Goal: Task Accomplishment & Management: Manage account settings

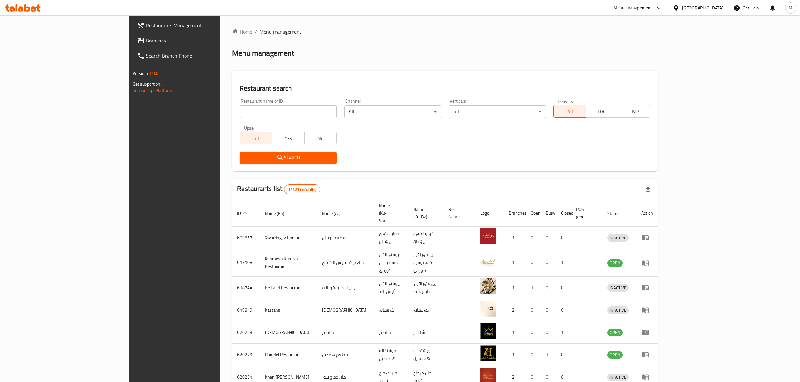
click at [240, 111] on input "search" at bounding box center [288, 111] width 97 height 13
type input "ي"
type input "lotus crepe"
click button "Search" at bounding box center [288, 158] width 97 height 12
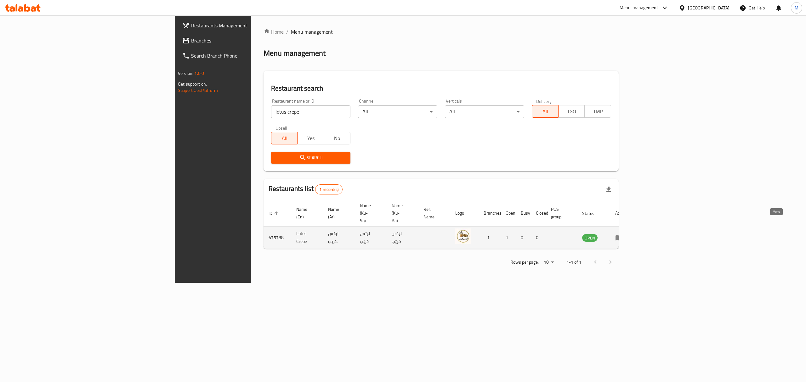
click at [627, 234] on link "enhanced table" at bounding box center [621, 238] width 12 height 8
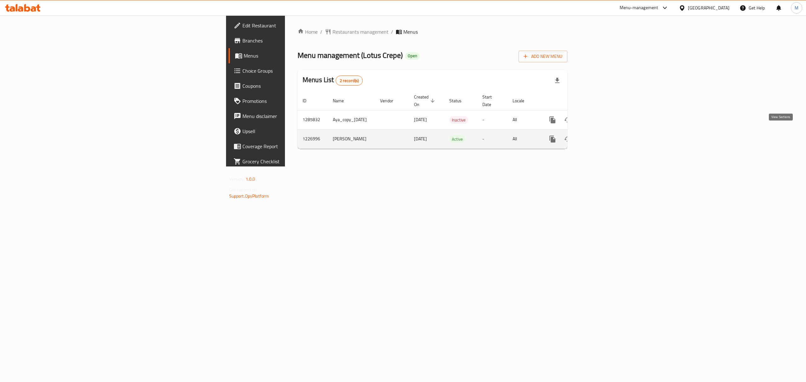
click at [602, 135] on icon "enhanced table" at bounding box center [598, 139] width 8 height 8
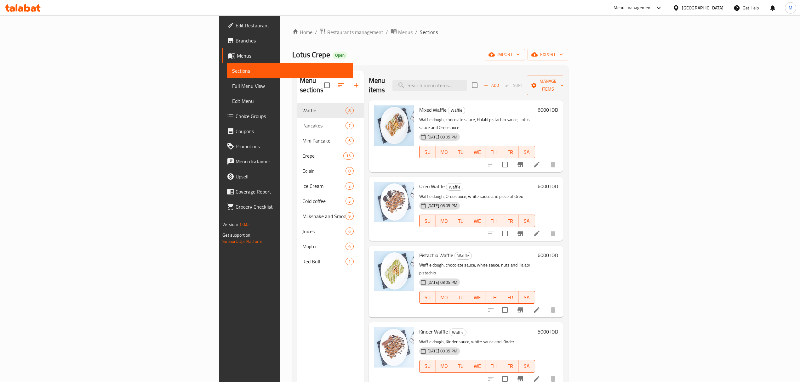
click at [235, 38] on span "Branches" at bounding box center [291, 41] width 112 height 8
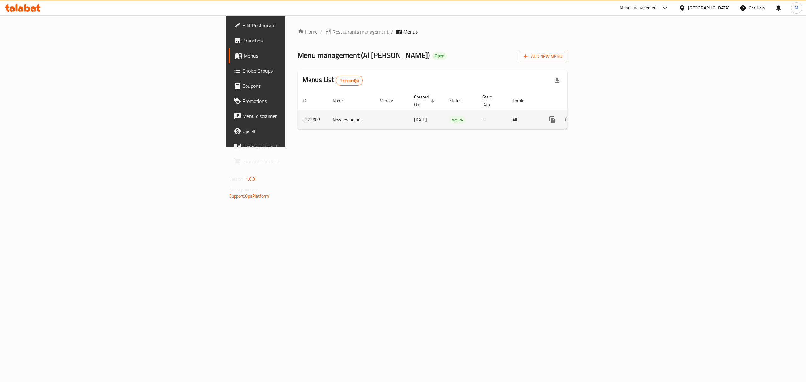
click at [605, 112] on link "enhanced table" at bounding box center [597, 119] width 15 height 15
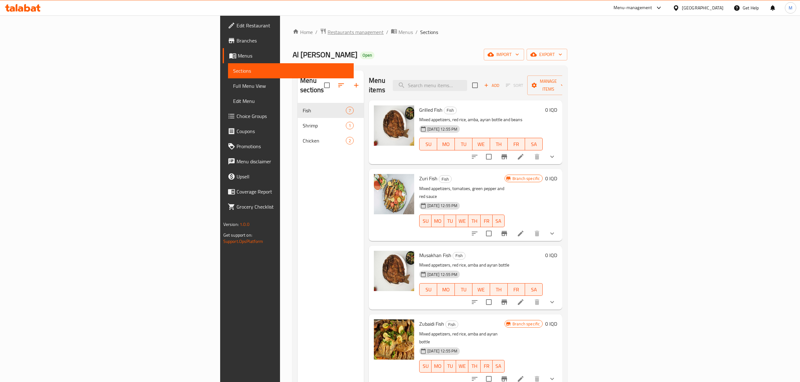
click at [327, 33] on span "Restaurants management" at bounding box center [355, 32] width 56 height 8
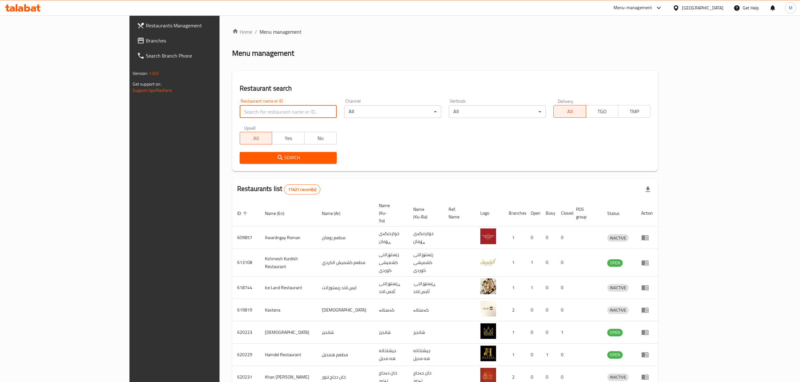
click at [247, 115] on input "search" at bounding box center [288, 111] width 97 height 13
type input "ي"
type input "johnny"
click button "Search" at bounding box center [288, 158] width 97 height 12
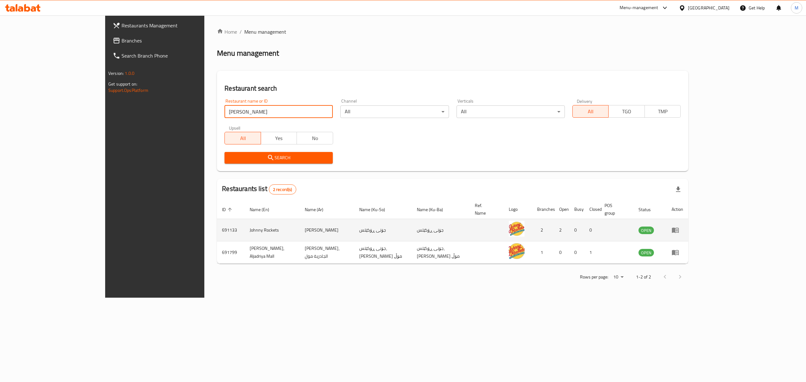
click at [679, 226] on icon "enhanced table" at bounding box center [676, 230] width 8 height 8
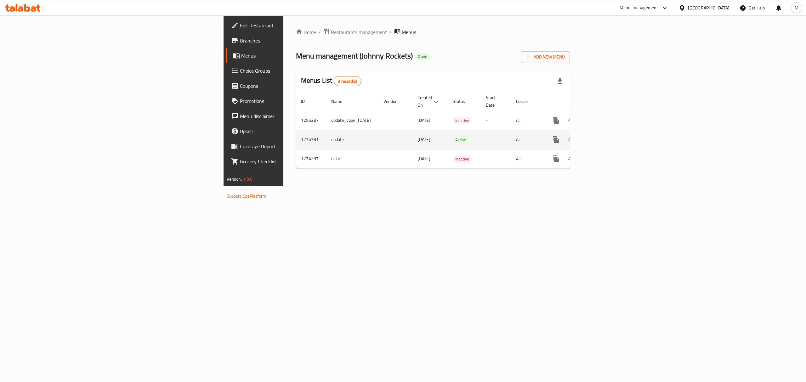
click at [605, 136] on icon "enhanced table" at bounding box center [602, 140] width 8 height 8
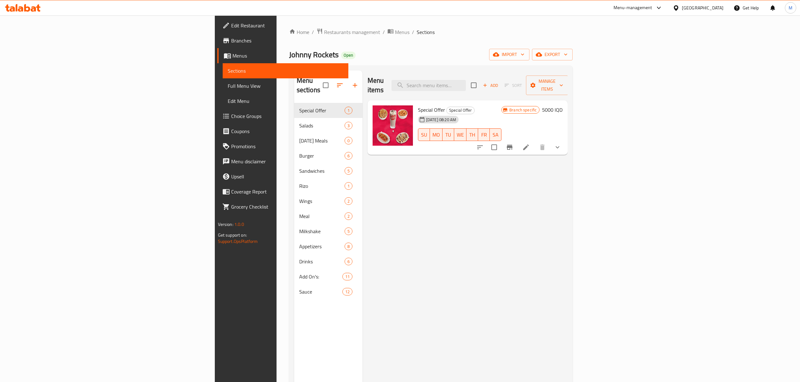
click at [231, 37] on span "Branches" at bounding box center [287, 41] width 112 height 8
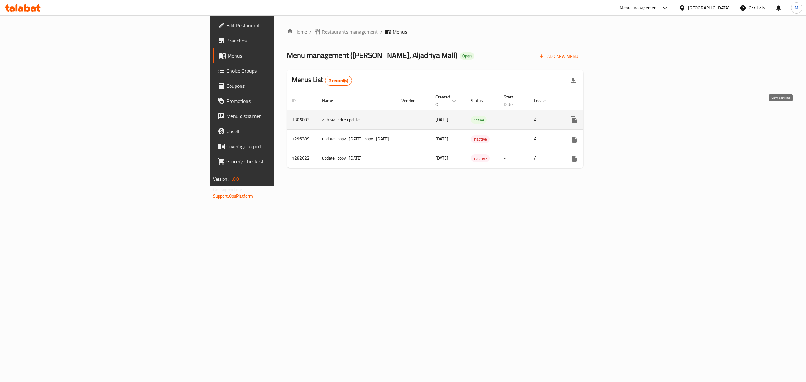
click at [623, 116] on icon "enhanced table" at bounding box center [619, 120] width 8 height 8
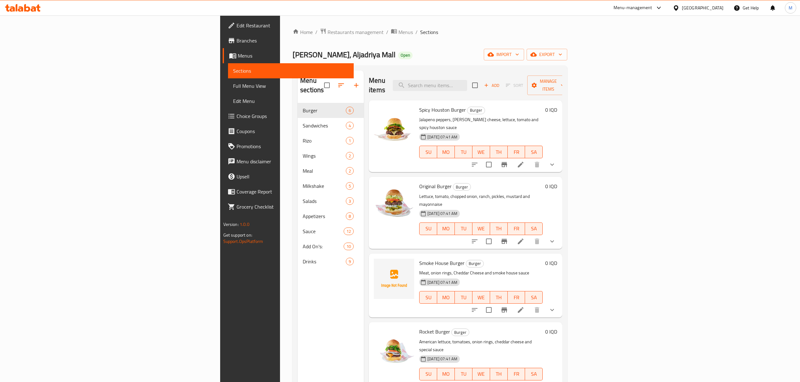
click at [494, 100] on div "Spicy Houston Burger Burger Jalapeno peppers, [PERSON_NAME] cheese, lettuce, to…" at bounding box center [465, 136] width 193 height 72
click at [467, 82] on input "search" at bounding box center [430, 85] width 74 height 11
type input "u"
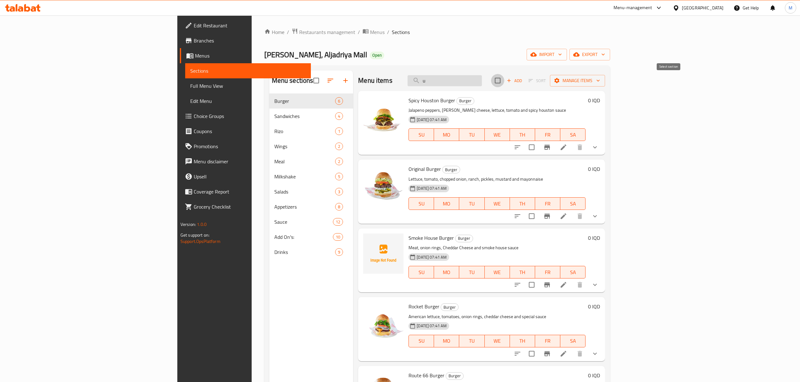
click at [482, 84] on input "u" at bounding box center [444, 80] width 74 height 11
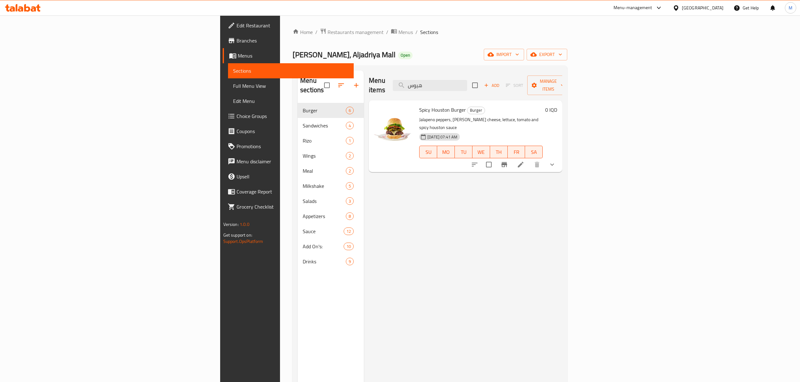
type input "هيوس"
click at [529, 159] on li at bounding box center [521, 164] width 18 height 11
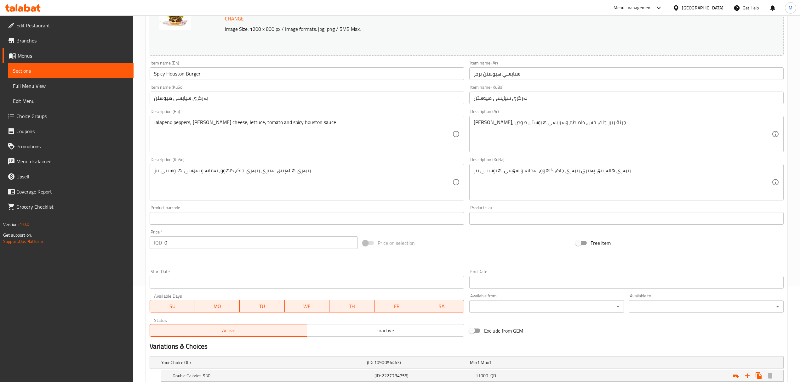
scroll to position [159, 0]
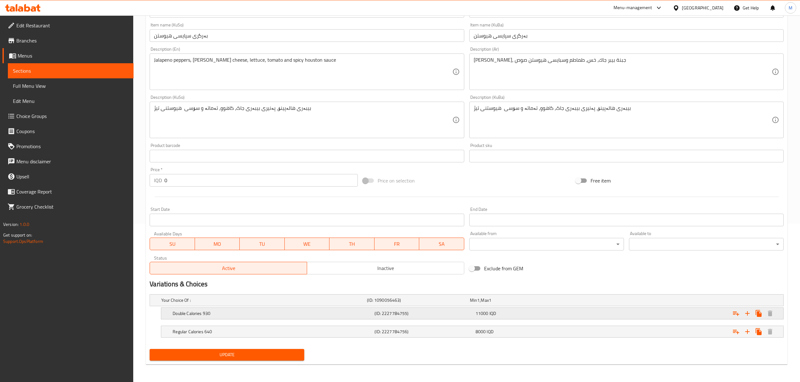
click at [504, 307] on div "Double Calories 930 (ID: 2227784755) 11000 IQD" at bounding box center [468, 300] width 617 height 14
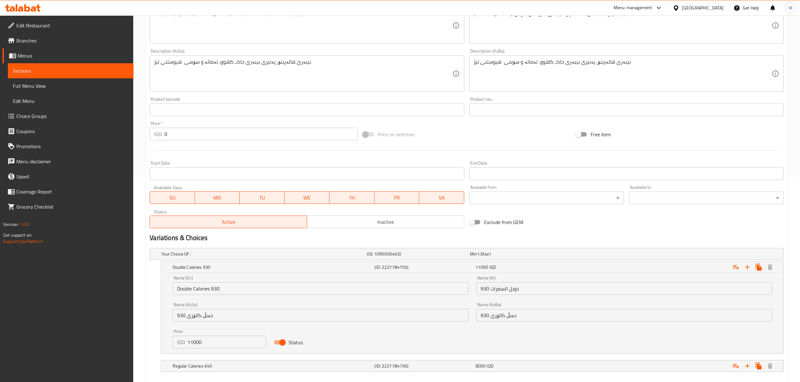
scroll to position [240, 0]
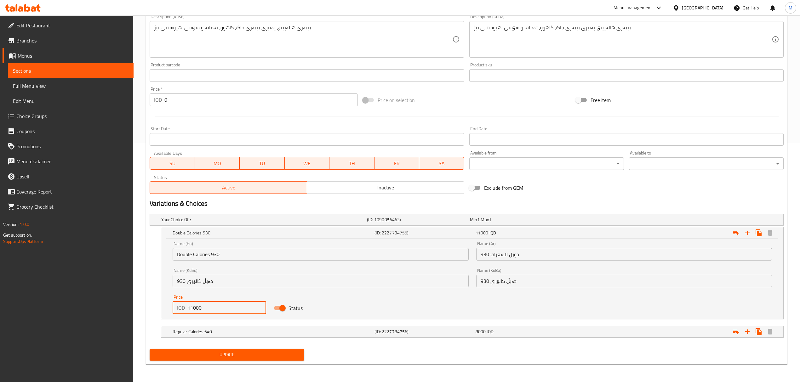
click at [191, 307] on input "11000" at bounding box center [226, 308] width 79 height 13
click at [191, 309] on input "11000" at bounding box center [226, 308] width 79 height 13
drag, startPoint x: 191, startPoint y: 308, endPoint x: 195, endPoint y: 308, distance: 3.8
click at [195, 308] on input "11000" at bounding box center [226, 308] width 79 height 13
type input "12500"
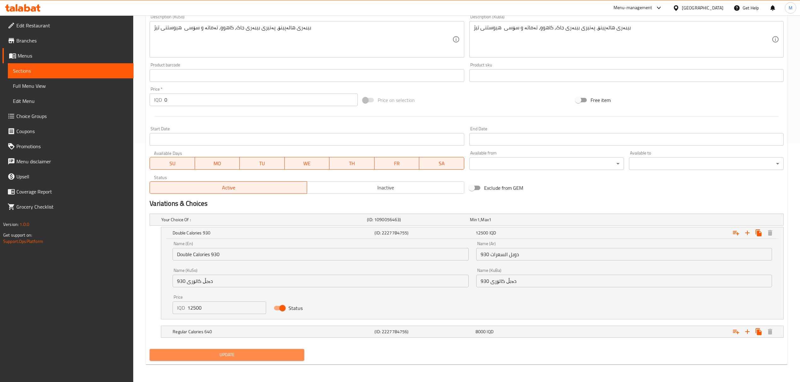
click at [237, 354] on span "Update" at bounding box center [227, 355] width 145 height 8
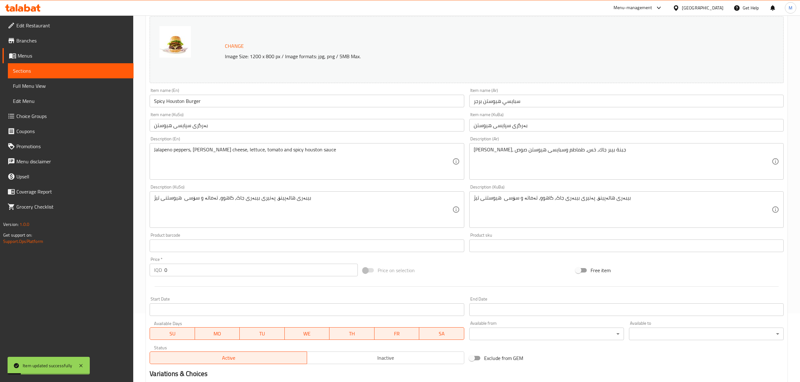
scroll to position [0, 0]
